Goal: Book appointment/travel/reservation

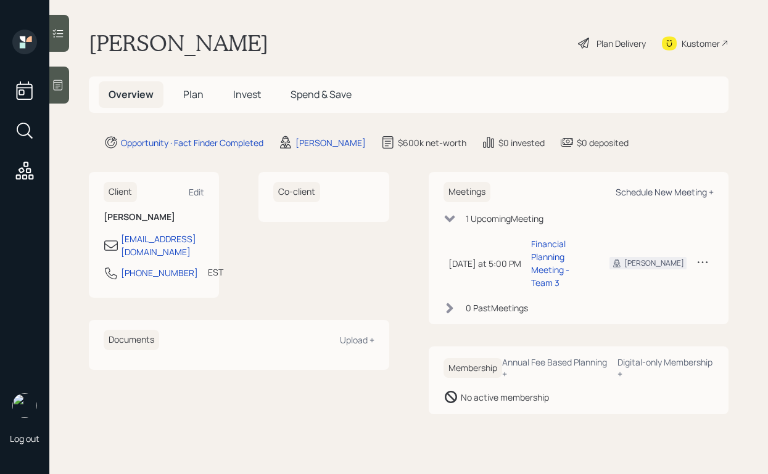
click at [660, 192] on div "Schedule New Meeting +" at bounding box center [664, 192] width 98 height 12
select select "ef6b64e1-8f62-4a74-b865-a7df4b35b836"
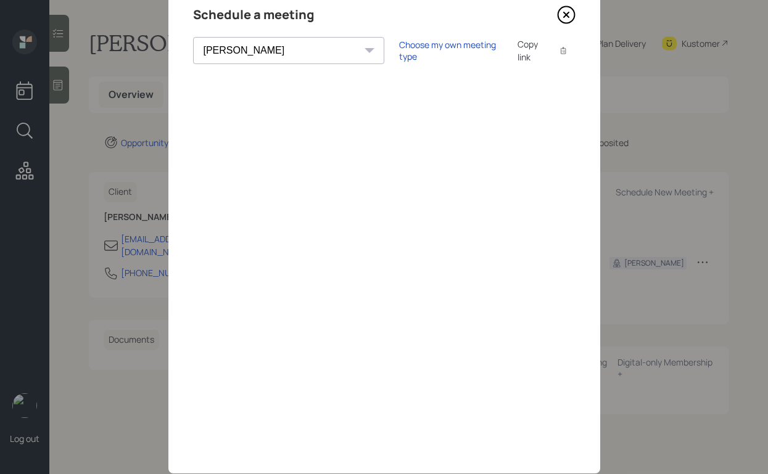
scroll to position [46, 0]
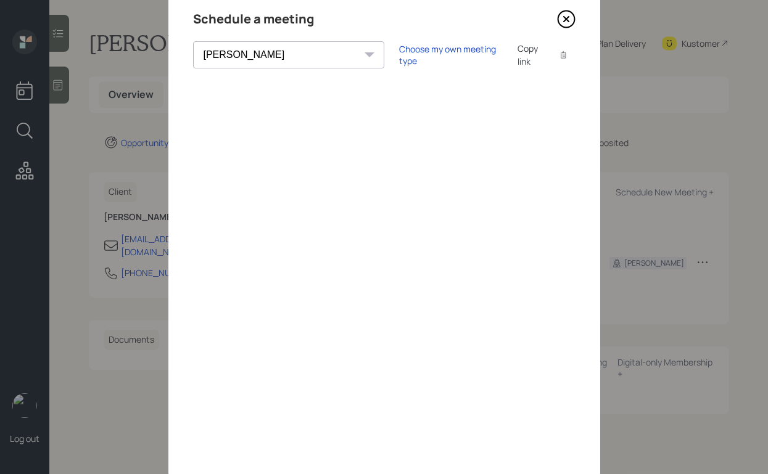
click at [569, 22] on icon at bounding box center [566, 19] width 19 height 19
